Goal: Navigation & Orientation: Understand site structure

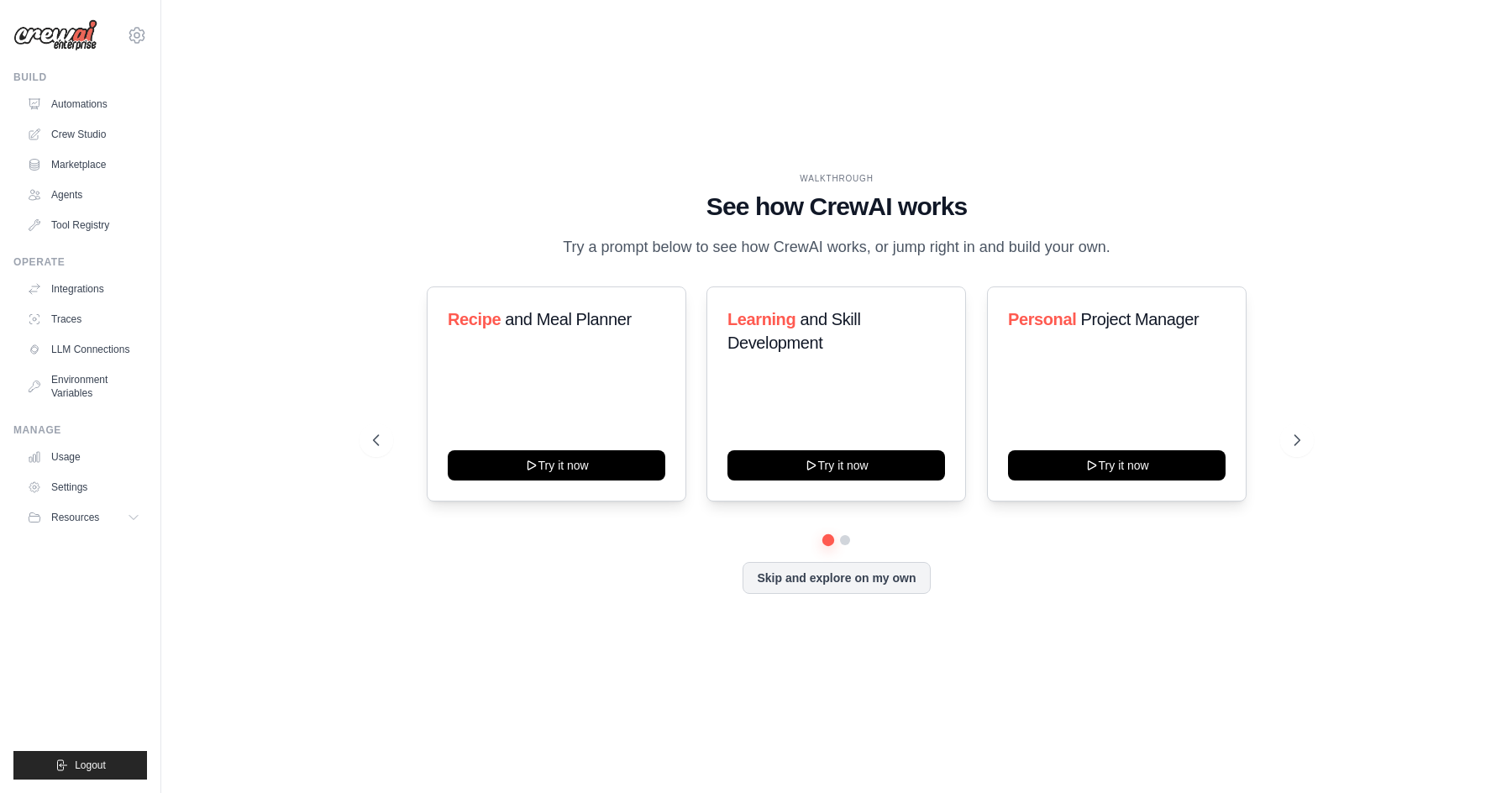
click at [647, 123] on div "WALKTHROUGH See how CrewAI works Try a prompt below to see how CrewAI works, or…" at bounding box center [836, 397] width 1297 height 760
click at [1272, 192] on h1 "See how CrewAI works" at bounding box center [836, 207] width 927 height 30
click at [290, 147] on div "WALKTHROUGH See how CrewAI works Try a prompt below to see how CrewAI works, or…" at bounding box center [836, 397] width 1297 height 760
click at [239, 142] on div "WALKTHROUGH See how CrewAI works Try a prompt below to see how CrewAI works, or…" at bounding box center [836, 397] width 1297 height 760
click at [79, 105] on link "Automations" at bounding box center [85, 104] width 127 height 26
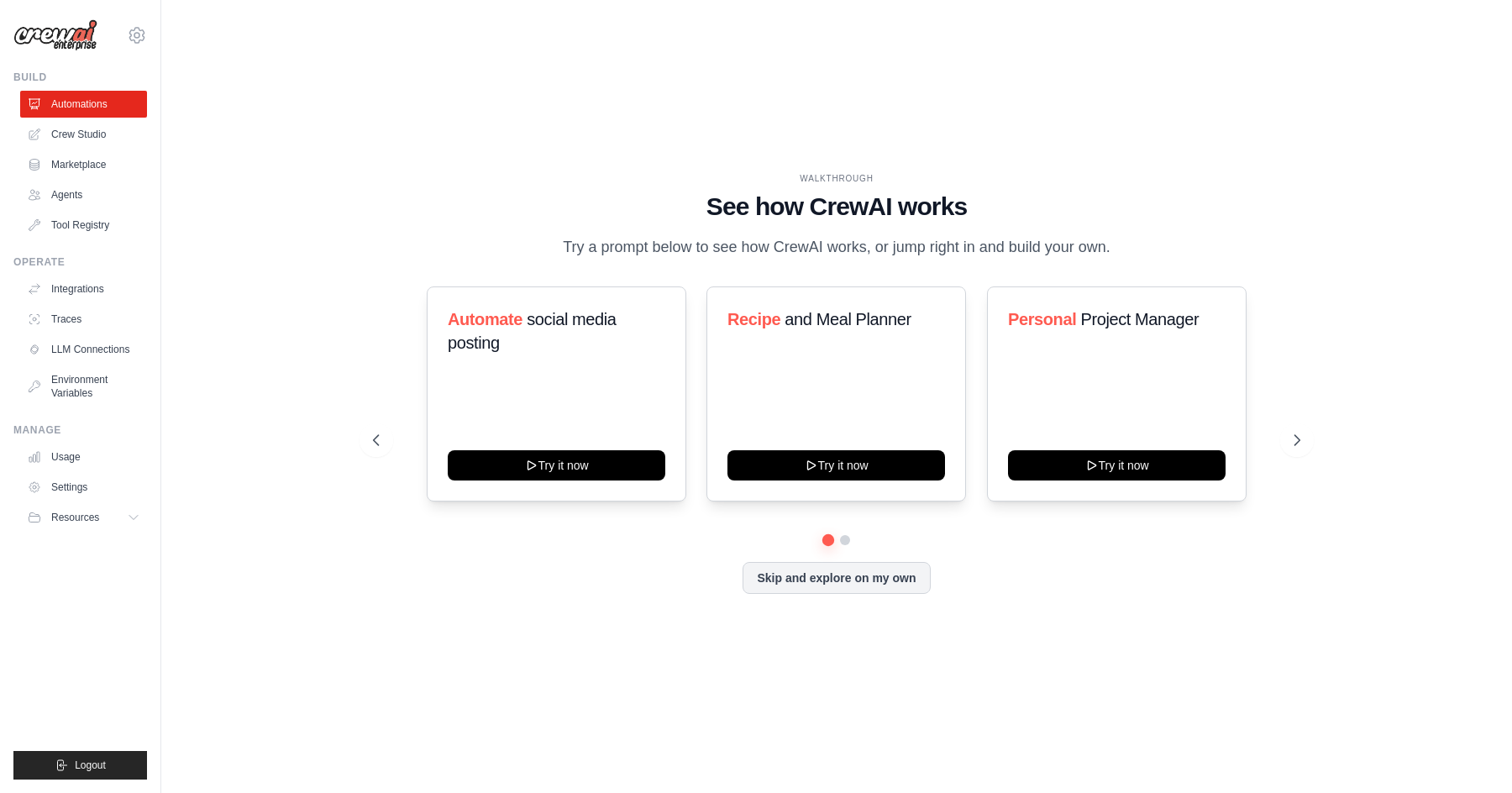
click at [205, 137] on div "WALKTHROUGH See how CrewAI works Try a prompt below to see how CrewAI works, or…" at bounding box center [836, 397] width 1297 height 760
click at [87, 138] on link "Crew Studio" at bounding box center [85, 134] width 127 height 26
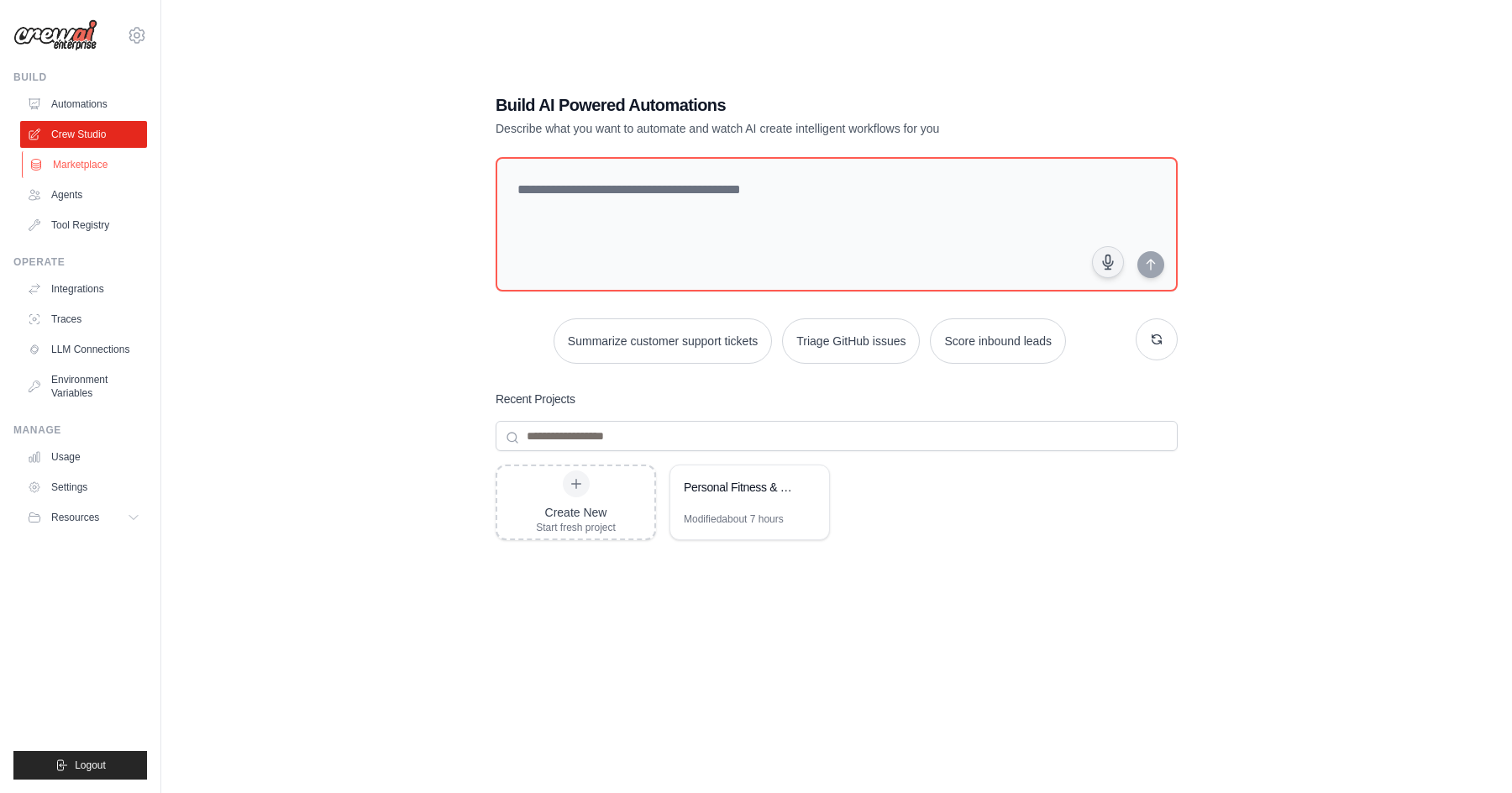
click at [87, 163] on link "Marketplace" at bounding box center [85, 164] width 127 height 26
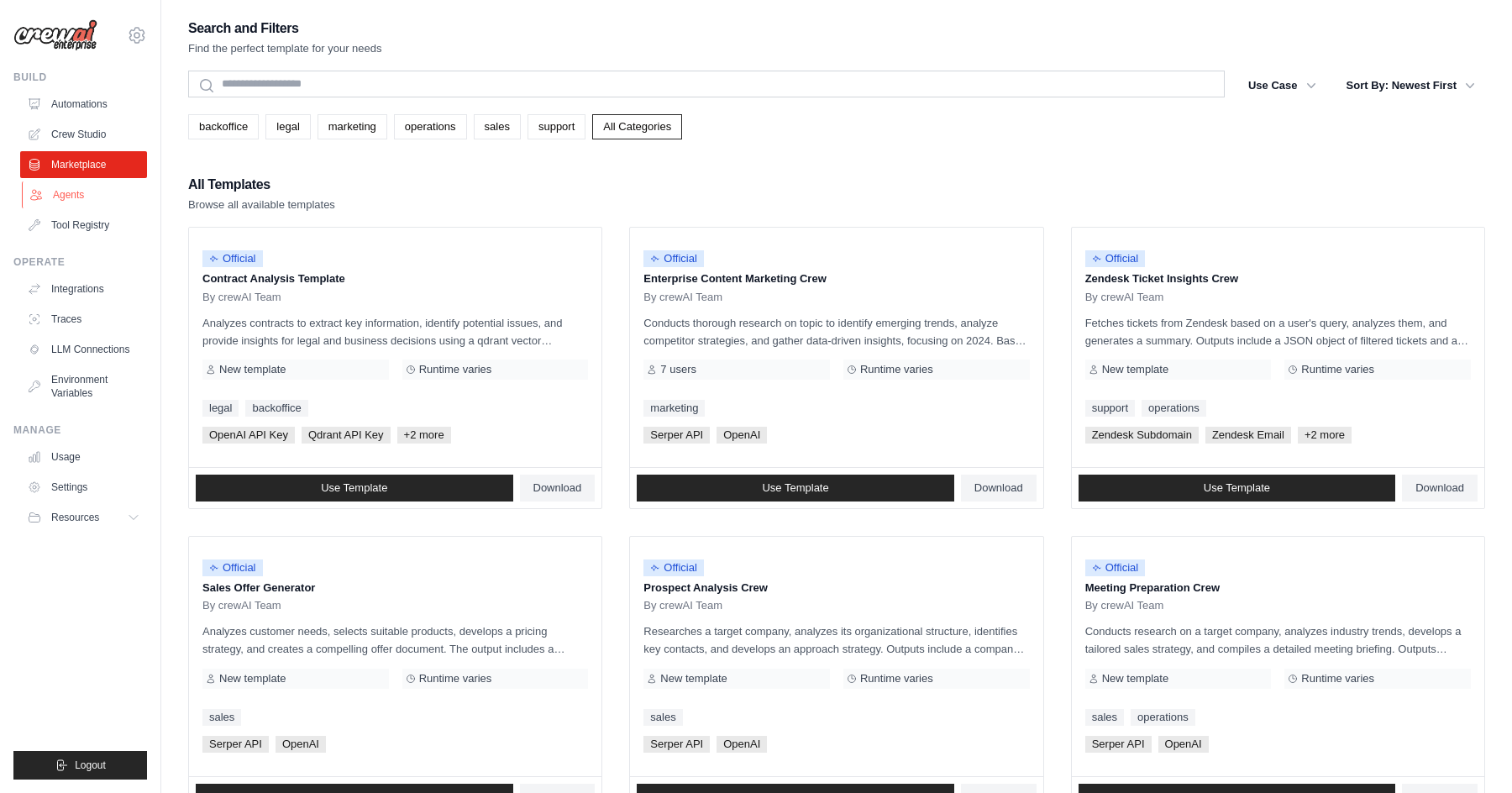
click at [82, 192] on link "Agents" at bounding box center [85, 195] width 127 height 26
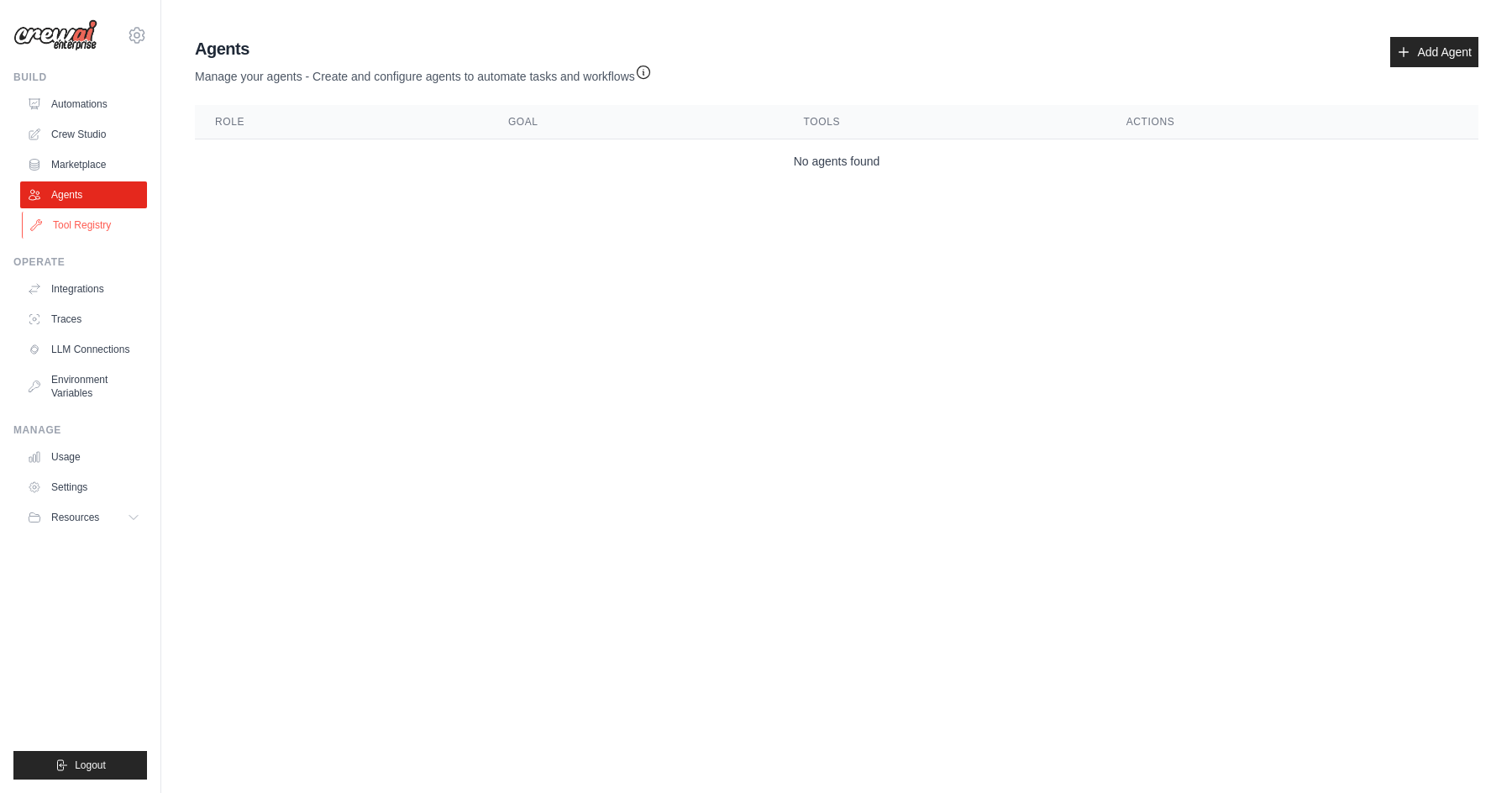
click at [82, 225] on link "Tool Registry" at bounding box center [85, 225] width 127 height 26
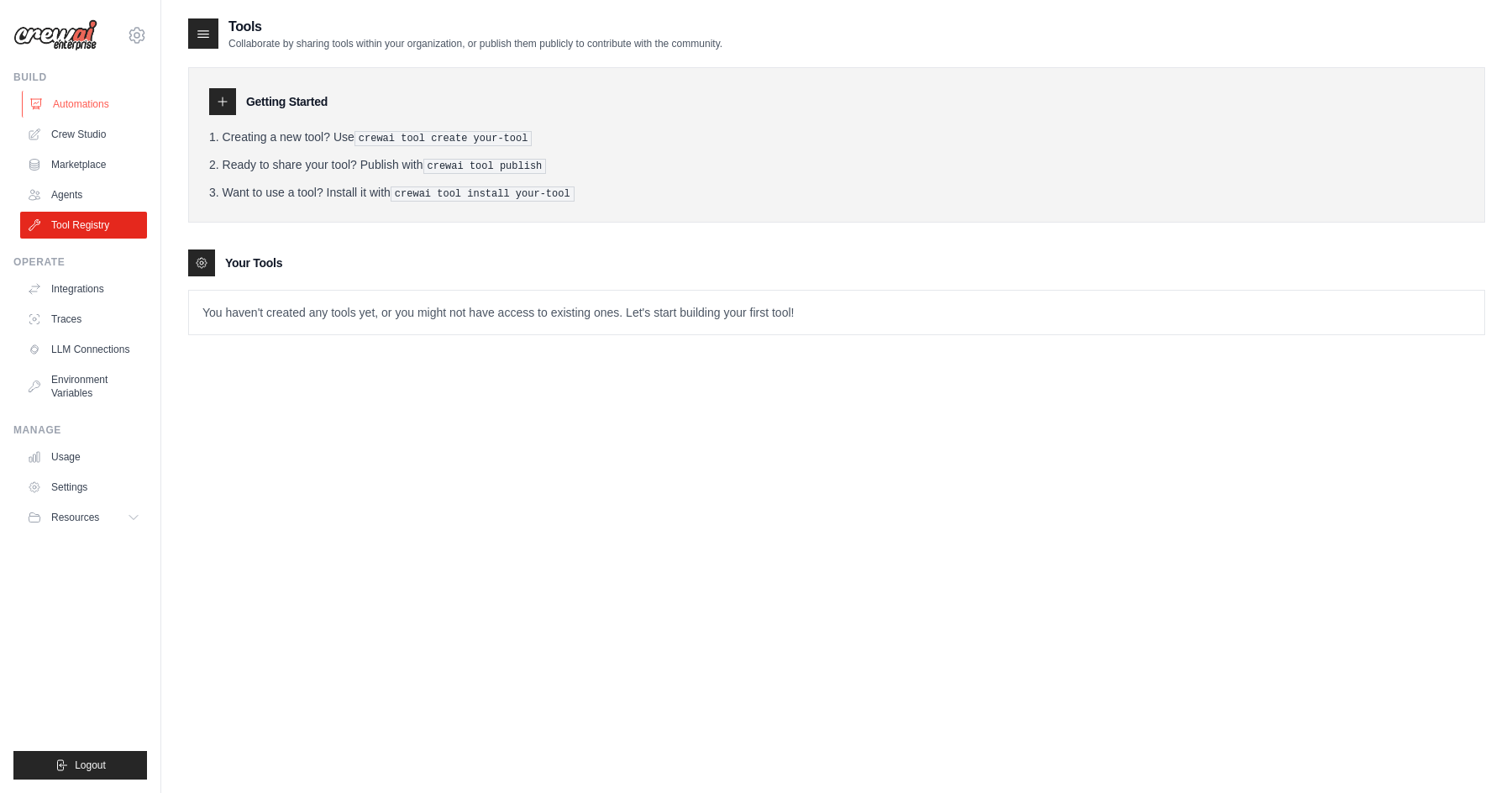
click at [85, 108] on link "Automations" at bounding box center [85, 104] width 127 height 26
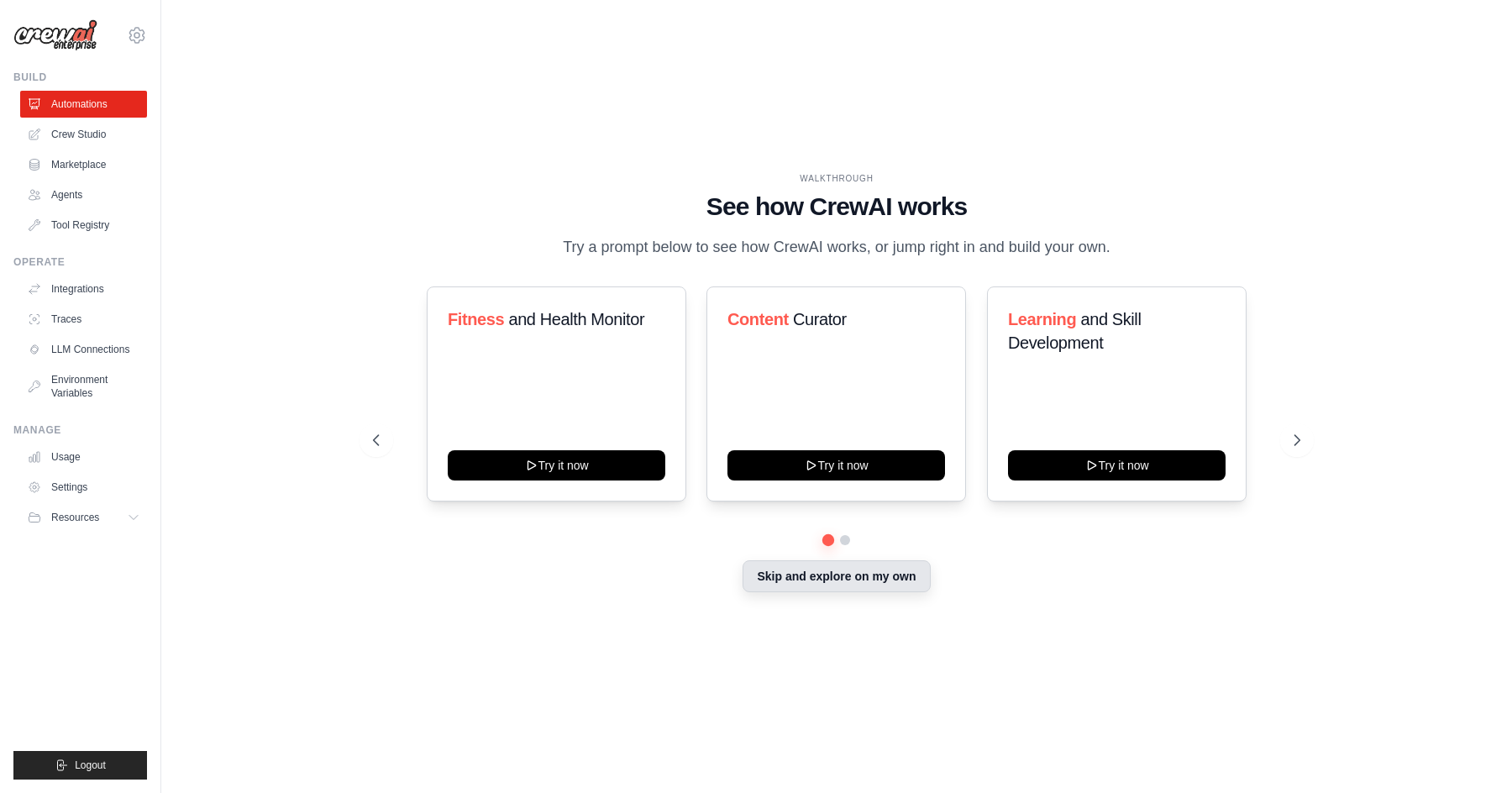
click at [800, 586] on button "Skip and explore on my own" at bounding box center [836, 577] width 187 height 32
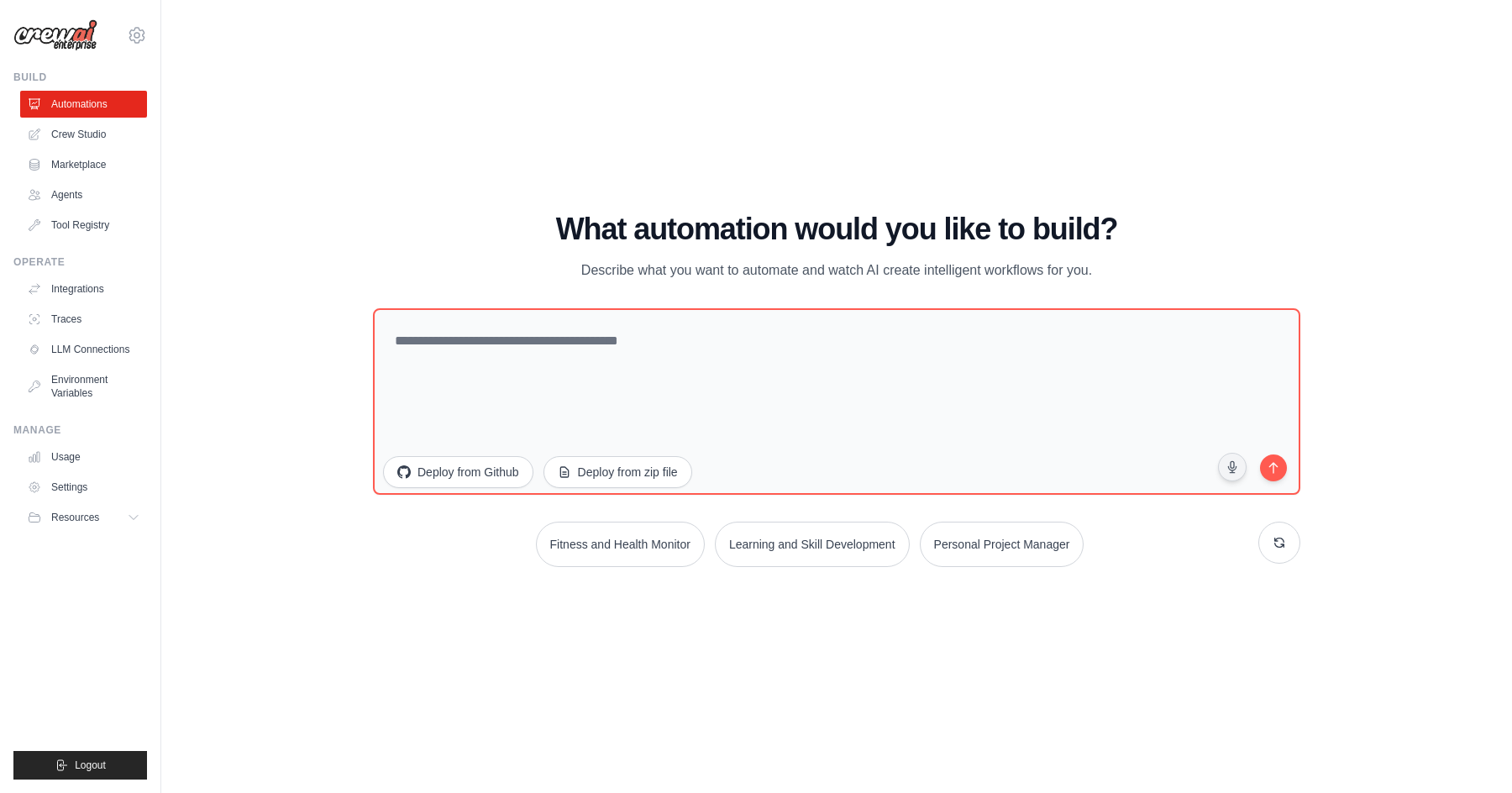
click at [725, 637] on div "WALKTHROUGH See how CrewAI works Try a prompt below to see how CrewAI works, or…" at bounding box center [836, 397] width 1297 height 760
click at [455, 579] on div "WALKTHROUGH See how CrewAI works Try a prompt below to see how CrewAI works, or…" at bounding box center [836, 396] width 968 height 368
click at [97, 285] on link "Integrations" at bounding box center [85, 289] width 127 height 26
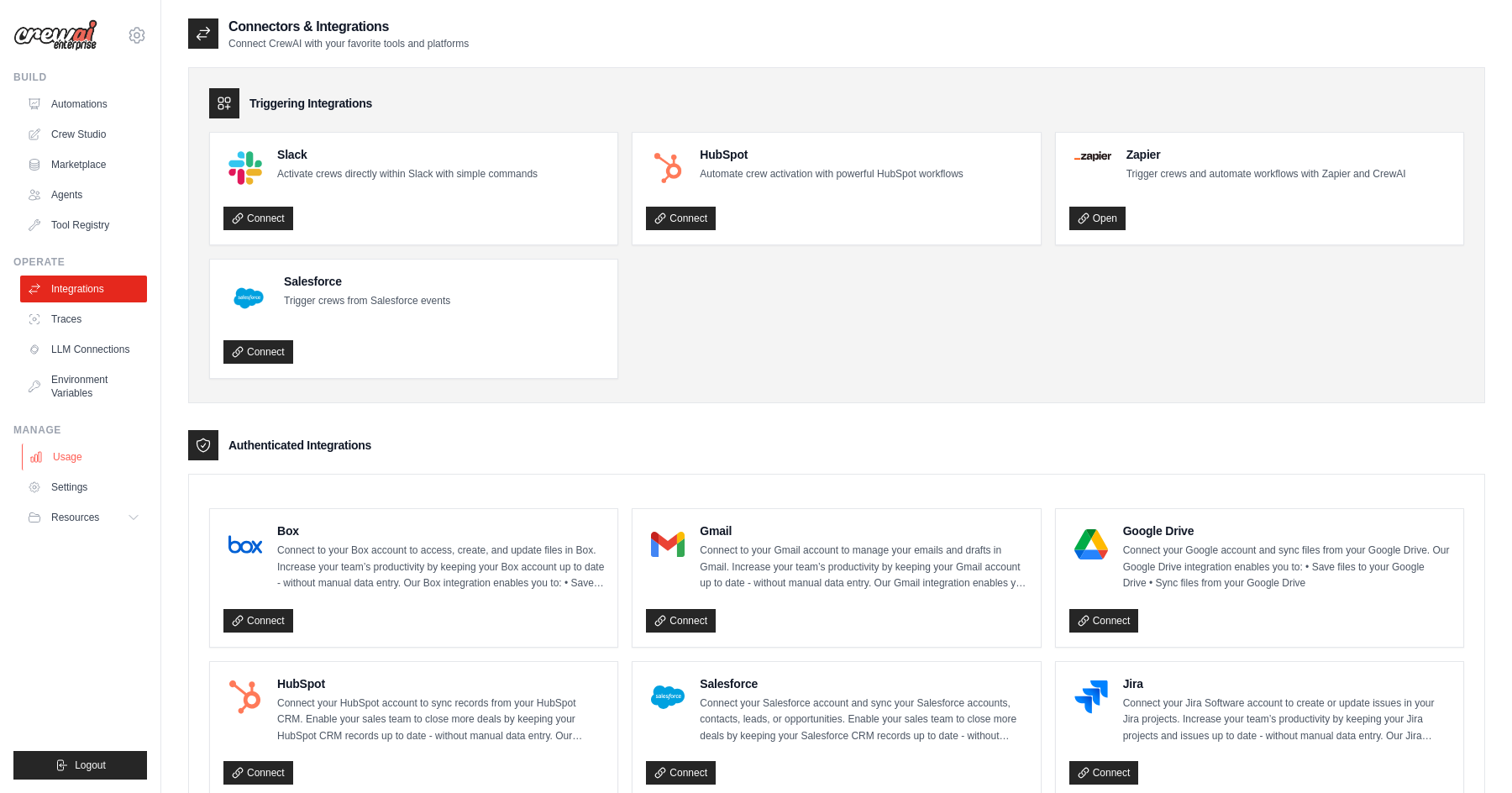
click at [85, 453] on link "Usage" at bounding box center [85, 457] width 127 height 26
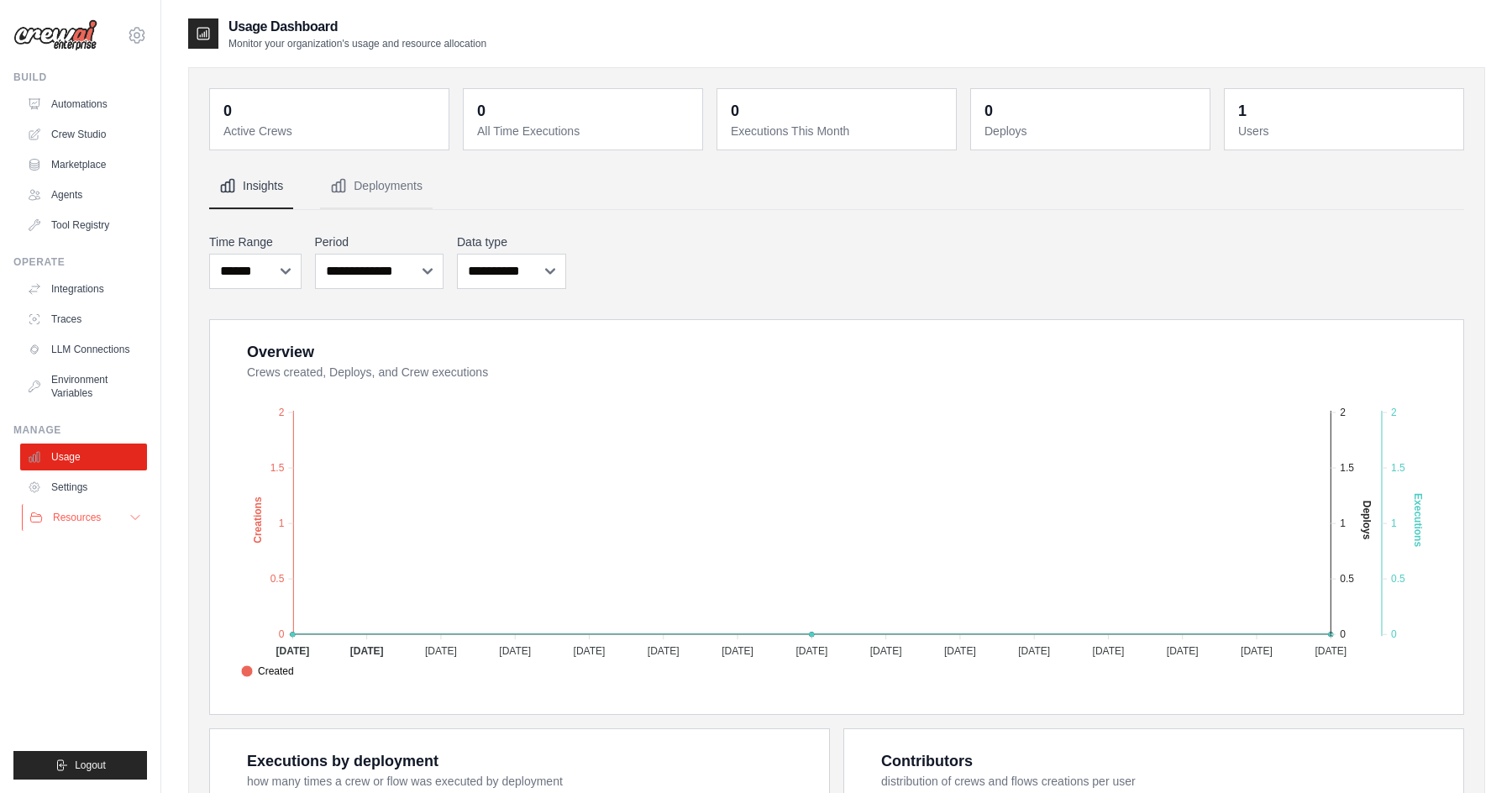
click at [81, 516] on span "Resources" at bounding box center [77, 517] width 48 height 13
click at [82, 104] on link "Automations" at bounding box center [85, 104] width 127 height 26
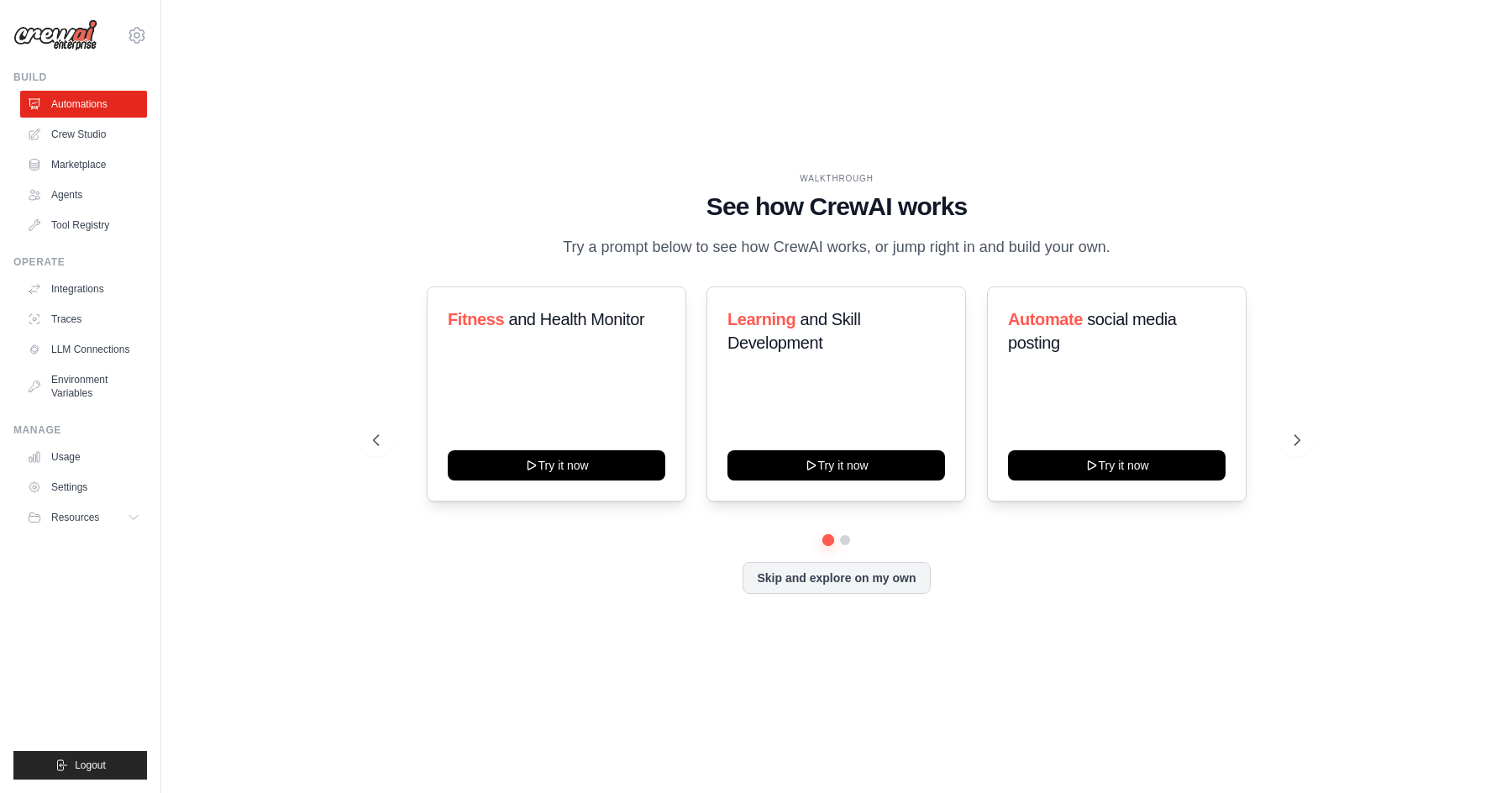
click at [77, 43] on img at bounding box center [55, 35] width 84 height 32
click at [352, 71] on div "WALKTHROUGH See how CrewAI works Try a prompt below to see how CrewAI works, or…" at bounding box center [836, 397] width 1297 height 760
click at [87, 134] on link "Crew Studio" at bounding box center [85, 134] width 127 height 26
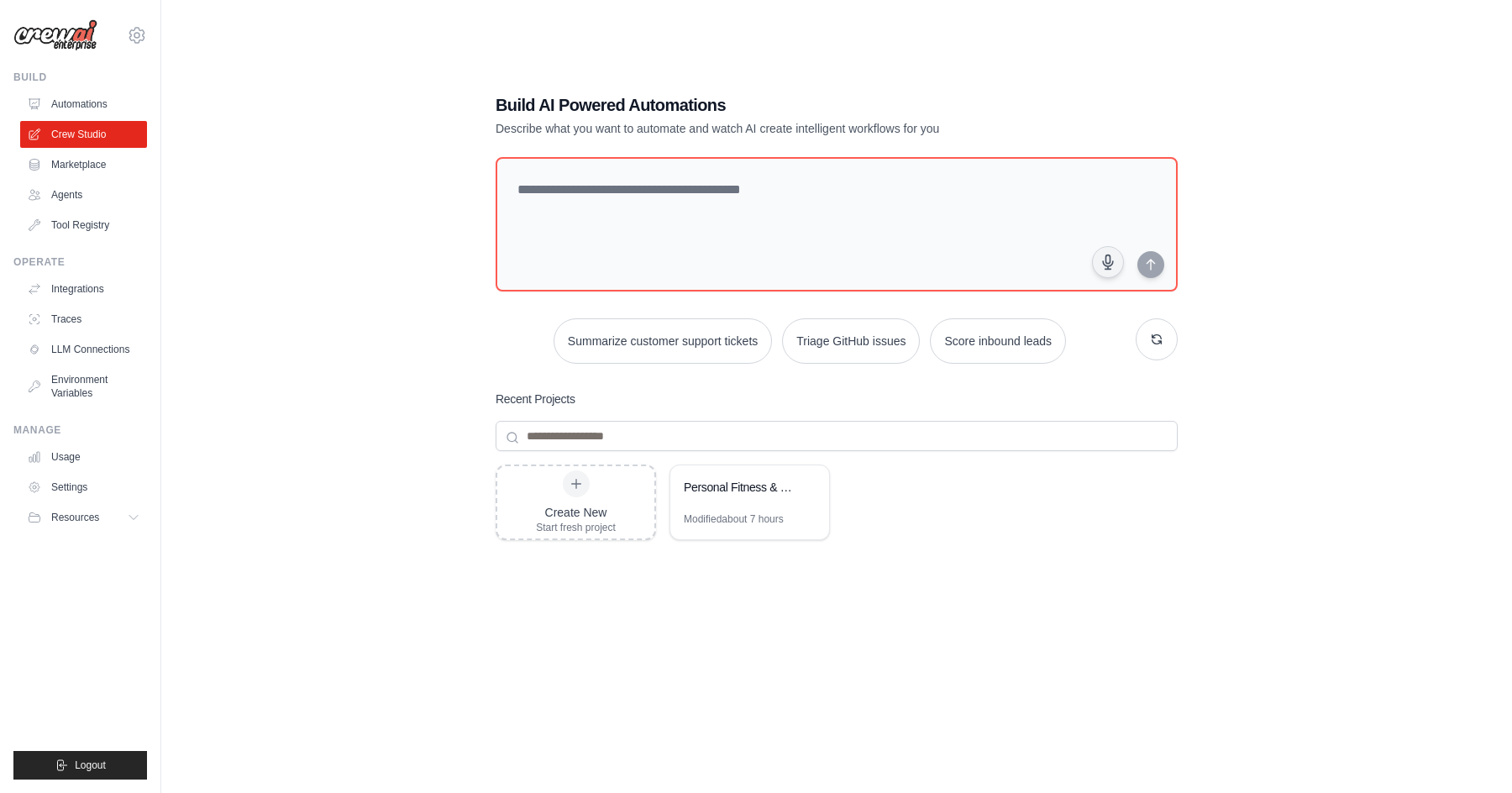
click at [421, 253] on div "Build AI Powered Automations Describe what you want to automate and watch AI cr…" at bounding box center [836, 413] width 1297 height 793
click at [399, 245] on div "Build AI Powered Automations Describe what you want to automate and watch AI cr…" at bounding box center [836, 413] width 1297 height 793
click at [381, 151] on div "Build AI Powered Automations Describe what you want to automate and watch AI cr…" at bounding box center [836, 413] width 1297 height 793
click at [73, 36] on img at bounding box center [55, 35] width 84 height 32
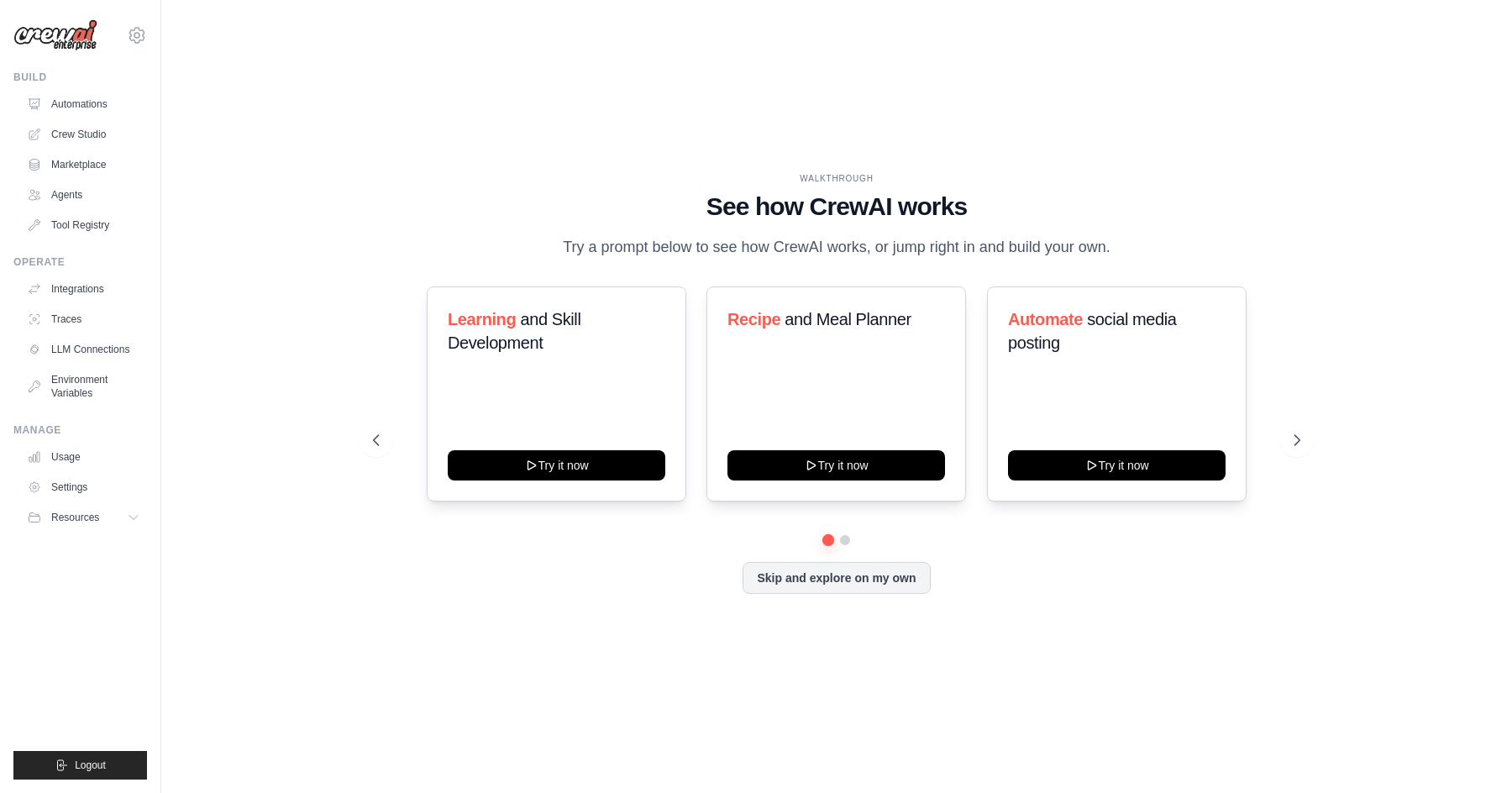
click at [1453, 93] on div "WALKTHROUGH See how CrewAI works Try a prompt below to see how CrewAI works, or…" at bounding box center [836, 397] width 1297 height 760
click at [1309, 46] on div "WALKTHROUGH See how CrewAI works Try a prompt below to see how CrewAI works, or…" at bounding box center [836, 397] width 1297 height 760
click at [1212, 162] on div "WALKTHROUGH See how CrewAI works Try a prompt below to see how CrewAI works, or…" at bounding box center [836, 397] width 1297 height 760
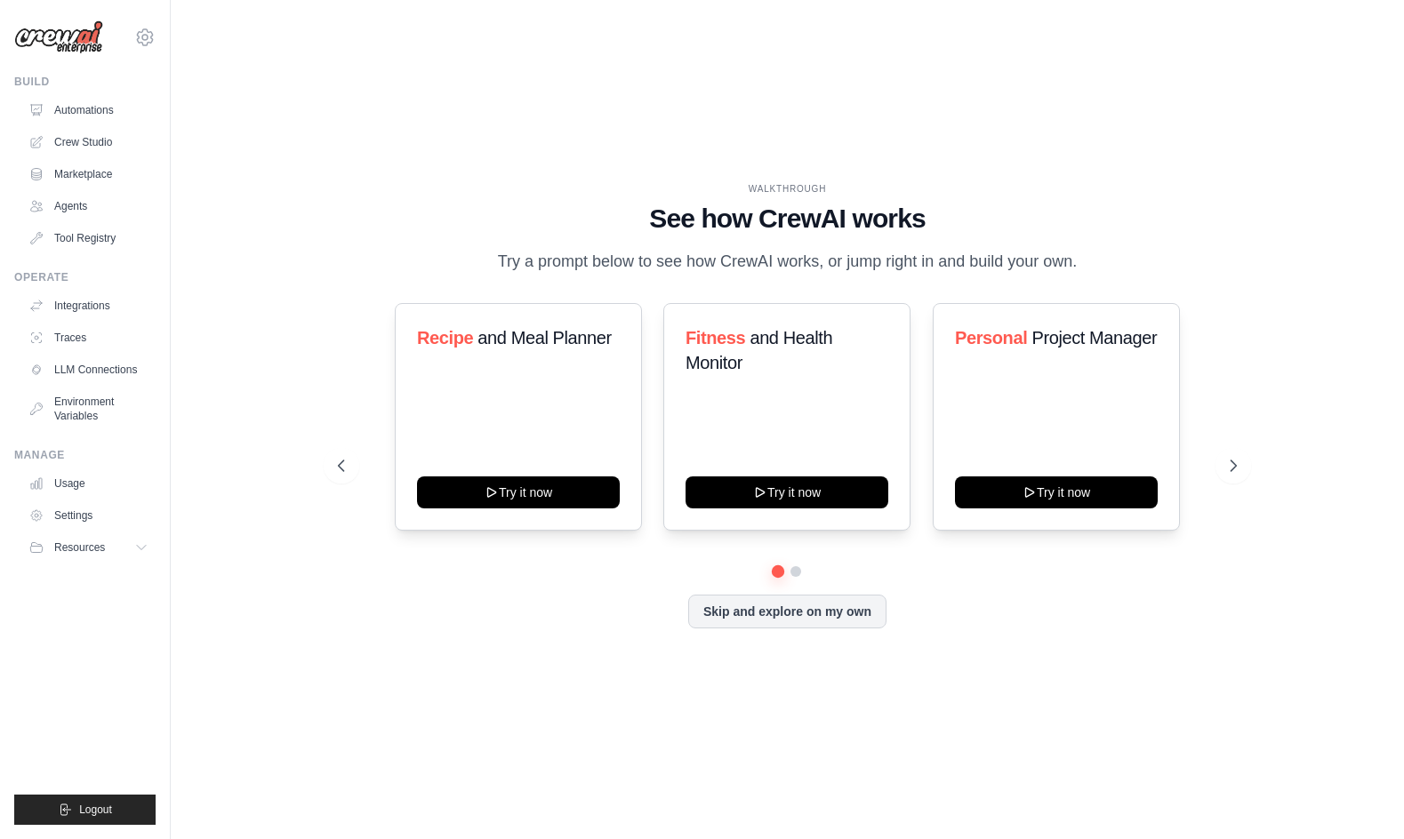
click at [206, 189] on div "WALKTHROUGH See how [PERSON_NAME] works Try a prompt below to see how [PERSON_N…" at bounding box center [787, 420] width 1176 height 804
click at [100, 111] on link "Automations" at bounding box center [90, 110] width 134 height 28
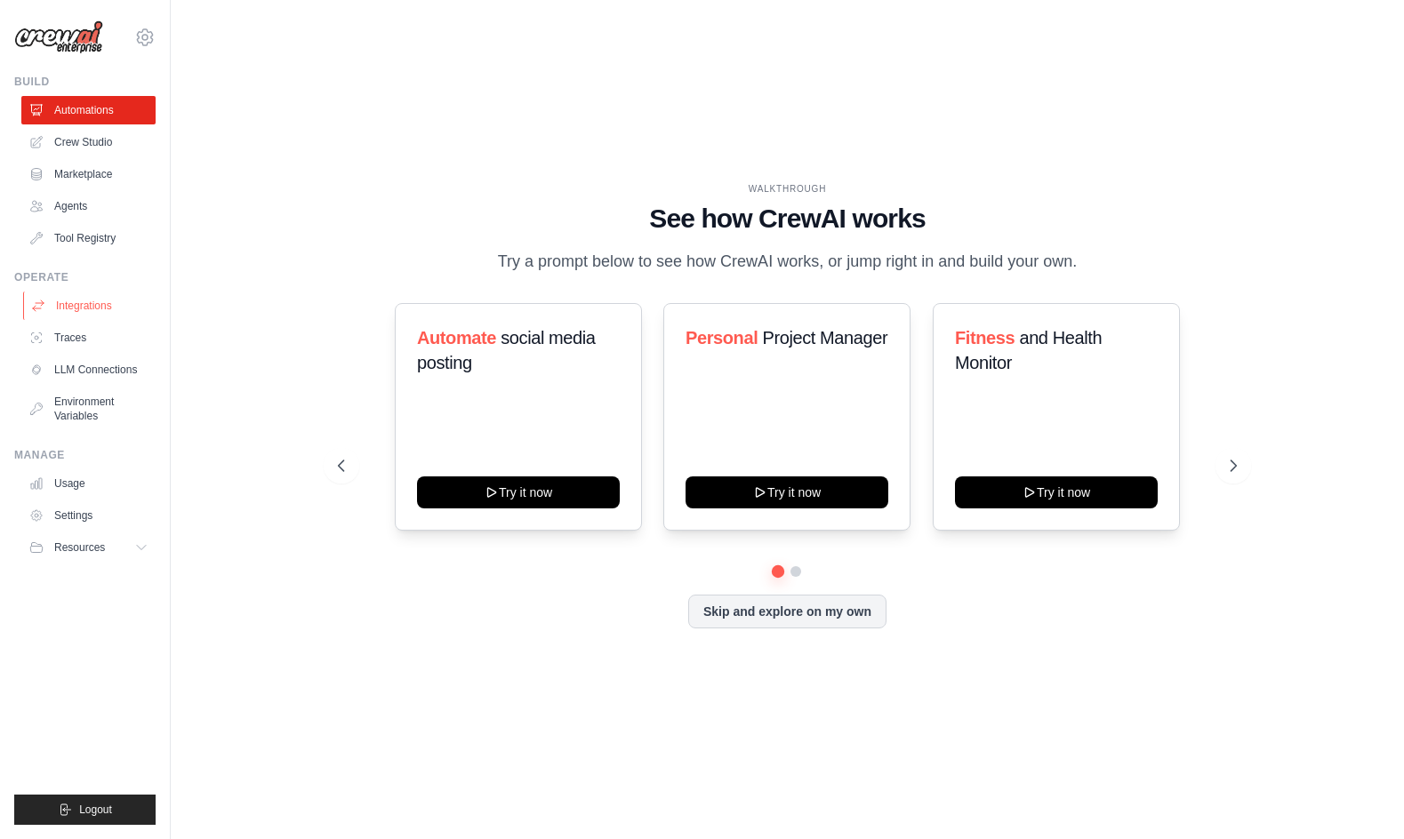
click at [101, 308] on link "Integrations" at bounding box center [90, 306] width 134 height 28
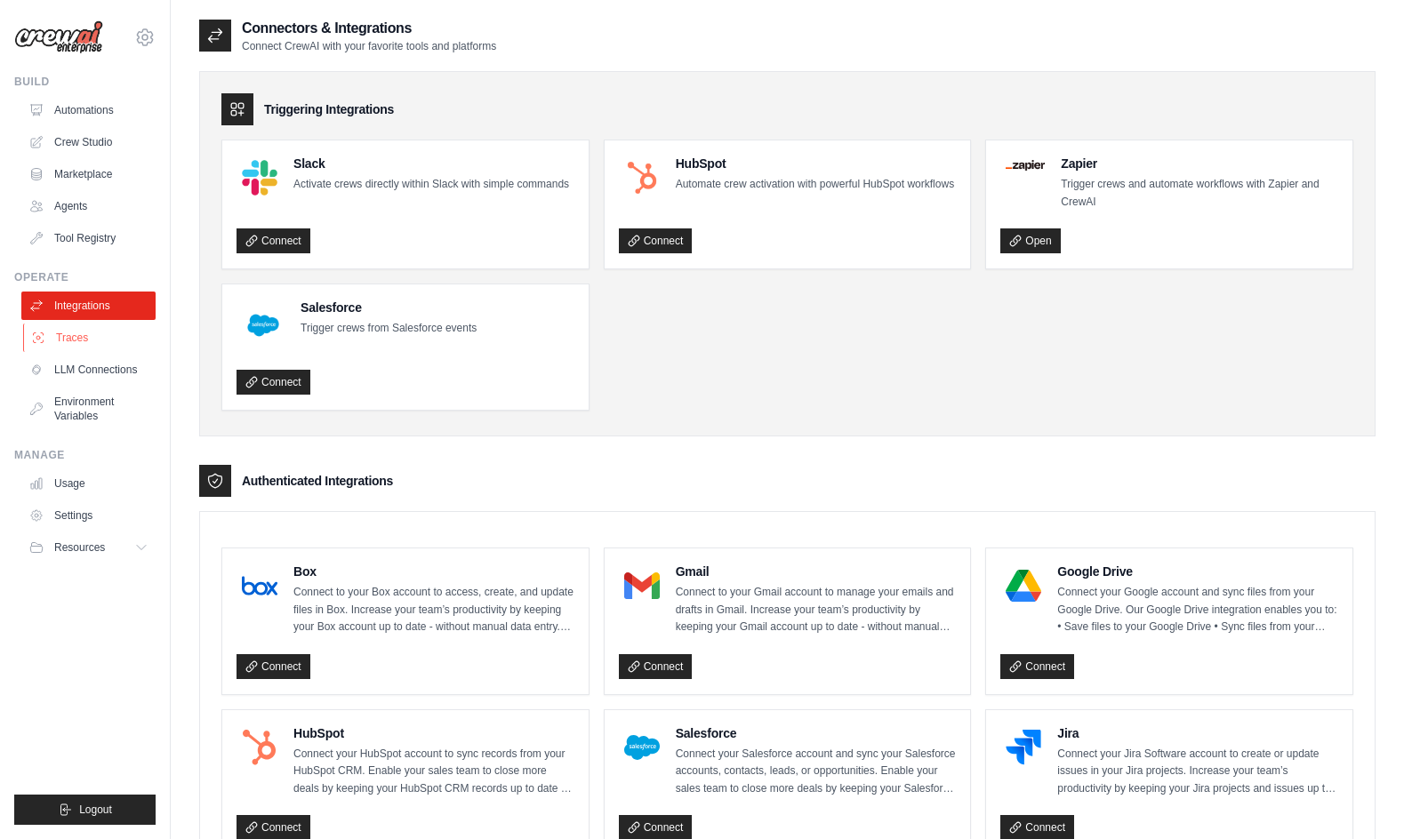
click at [105, 342] on link "Traces" at bounding box center [90, 338] width 134 height 28
